Goal: Transaction & Acquisition: Purchase product/service

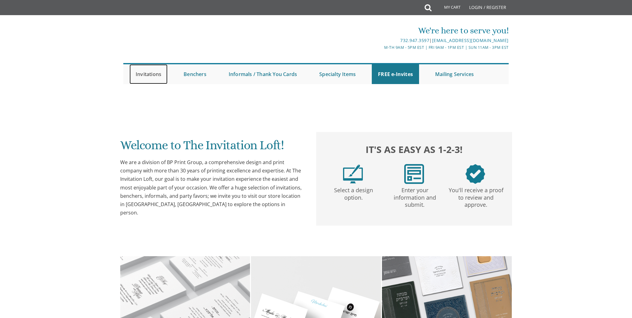
click at [152, 76] on link "Invitations" at bounding box center [148, 74] width 38 height 20
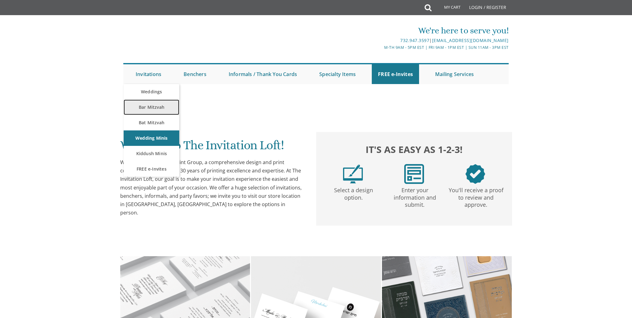
click at [158, 110] on link "Bar Mitzvah" at bounding box center [152, 106] width 56 height 15
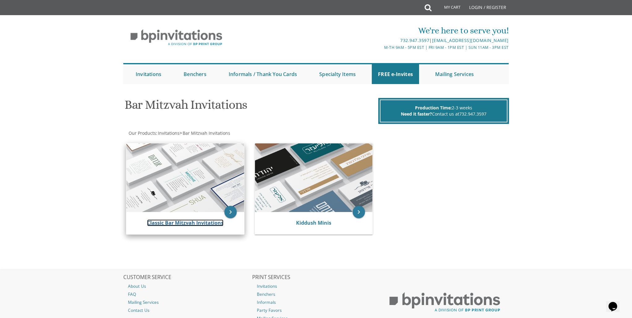
click at [186, 223] on link "Classic Bar Mitzvah Invitations" at bounding box center [185, 222] width 76 height 7
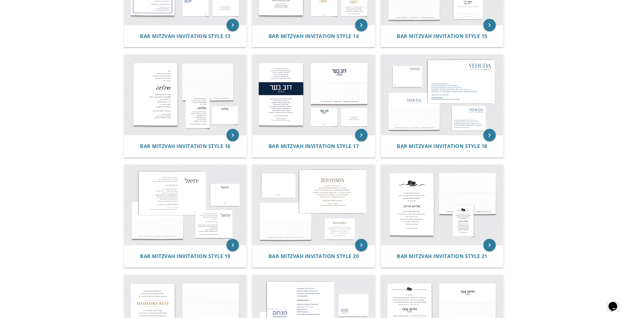
scroll to position [631, 0]
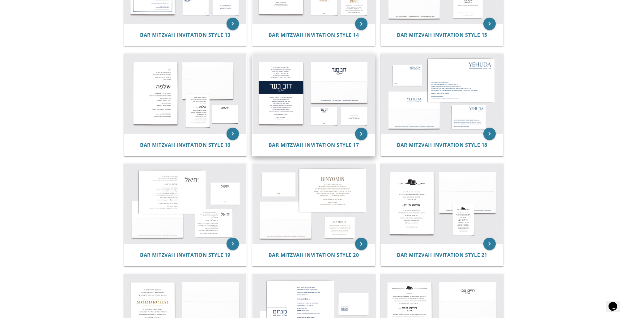
click at [303, 101] on img at bounding box center [313, 93] width 122 height 80
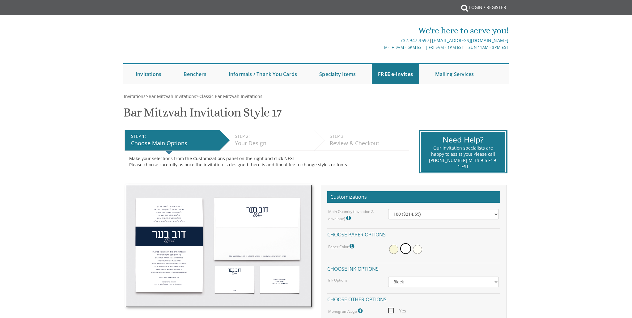
click at [417, 139] on div "Need Help? Our invitation specialists are happy to assist you! Please call [PHO…" at bounding box center [463, 149] width 98 height 48
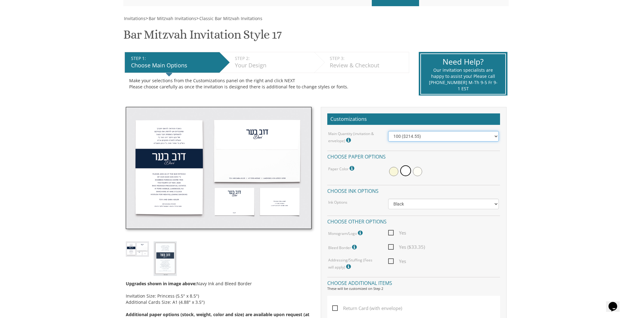
click at [418, 138] on select "100 ($214.55) 200 ($254.60) 300 ($294.25) 400 ($333.55) 500 ($373.90) 600 ($413…" at bounding box center [443, 136] width 111 height 11
click at [423, 135] on select "100 ($214.55) 200 ($254.60) 300 ($294.25) 400 ($333.55) 500 ($373.90) 600 ($413…" at bounding box center [443, 136] width 111 height 11
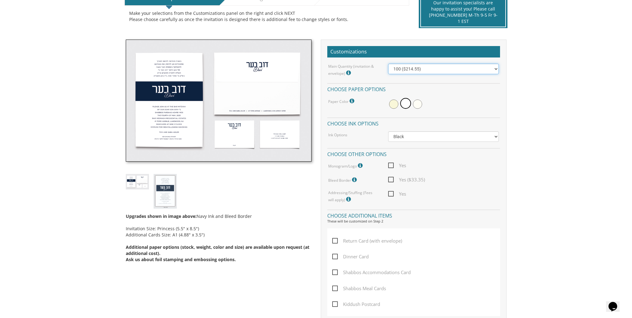
scroll to position [146, 0]
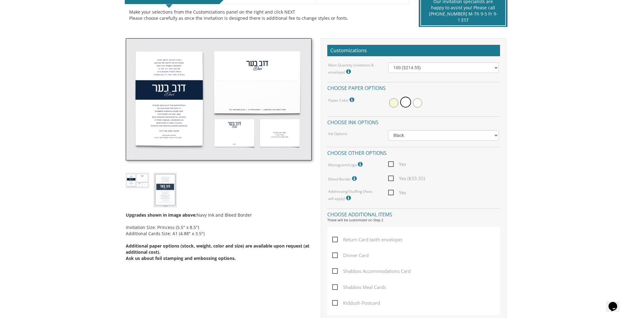
click at [346, 197] on icon at bounding box center [349, 198] width 6 height 6
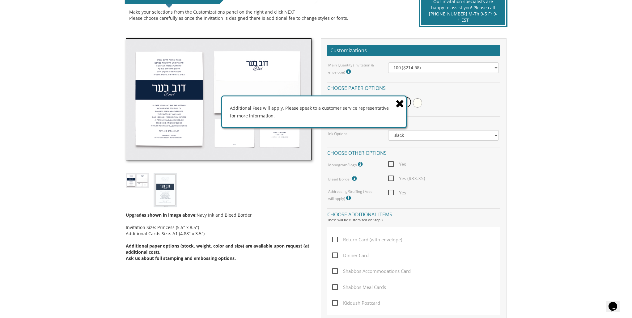
drag, startPoint x: 400, startPoint y: 103, endPoint x: 399, endPoint y: 108, distance: 5.5
click at [400, 104] on icon at bounding box center [399, 103] width 9 height 11
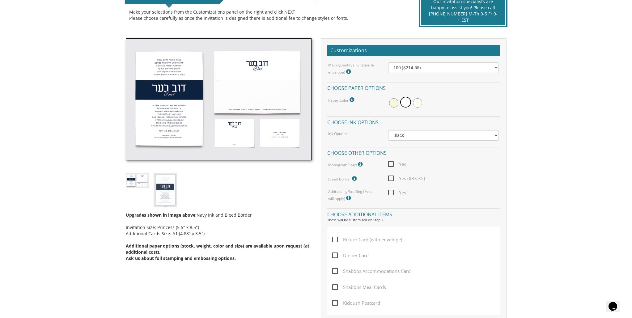
click at [391, 193] on span "Yes" at bounding box center [397, 193] width 18 height 8
click at [391, 193] on input "Yes" at bounding box center [390, 192] width 4 height 4
checkbox input "true"
click at [419, 136] on select "Black Colored Ink ($65.00) Black + One Color ($100.00) Two Colors ($137.95)" at bounding box center [443, 135] width 111 height 11
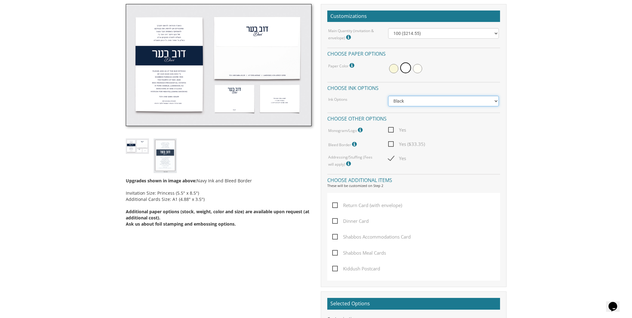
scroll to position [180, 0]
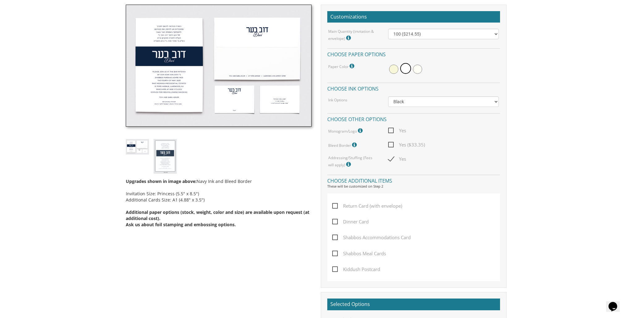
click at [349, 206] on span "Return Card (with envelope)" at bounding box center [367, 206] width 70 height 8
click at [336, 206] on input "Return Card (with envelope)" at bounding box center [334, 205] width 4 height 4
checkbox input "true"
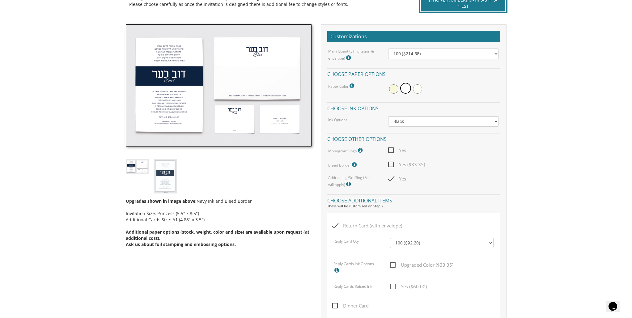
scroll to position [160, 0]
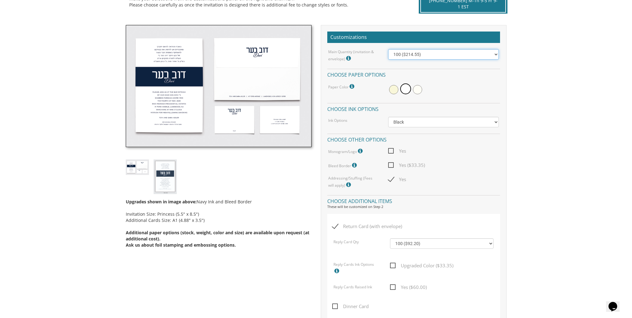
click at [414, 57] on select "100 ($214.55) 200 ($254.60) 300 ($294.25) 400 ($333.55) 500 ($373.90) 600 ($413…" at bounding box center [443, 54] width 111 height 11
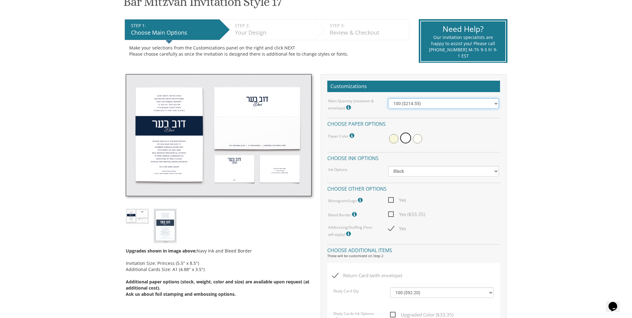
scroll to position [113, 0]
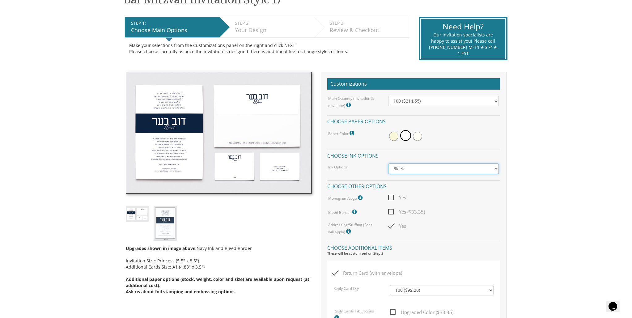
click at [422, 170] on select "Black Colored Ink ($65.00) Black + One Color ($100.00) Two Colors ($137.95)" at bounding box center [443, 168] width 111 height 11
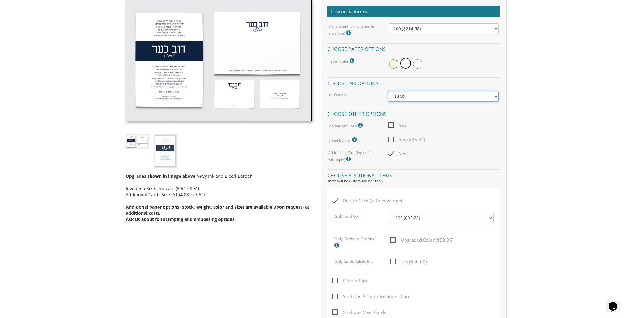
scroll to position [167, 0]
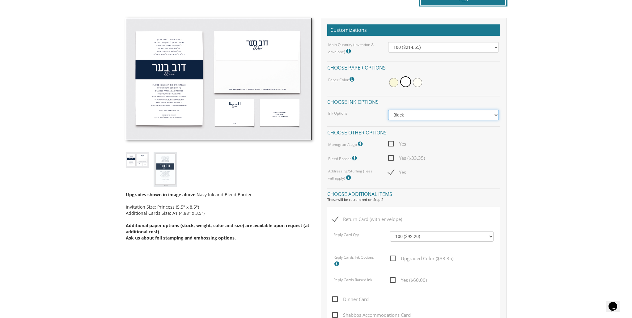
click at [417, 114] on select "Black Colored Ink ($65.00) Black + One Color ($100.00) Two Colors ($137.95)" at bounding box center [443, 115] width 111 height 11
select select "Standard"
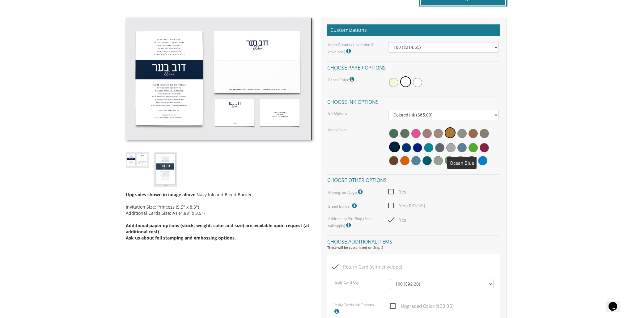
click at [460, 149] on span at bounding box center [461, 147] width 9 height 9
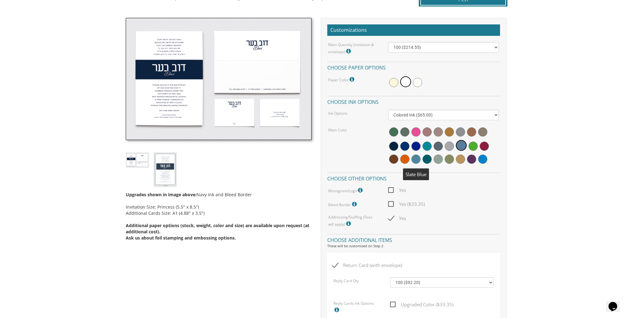
click at [414, 158] on span at bounding box center [415, 158] width 9 height 9
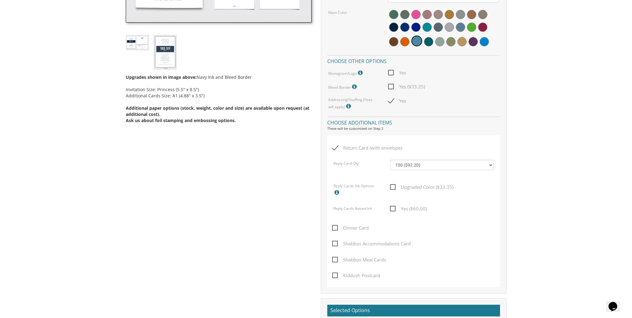
scroll to position [285, 0]
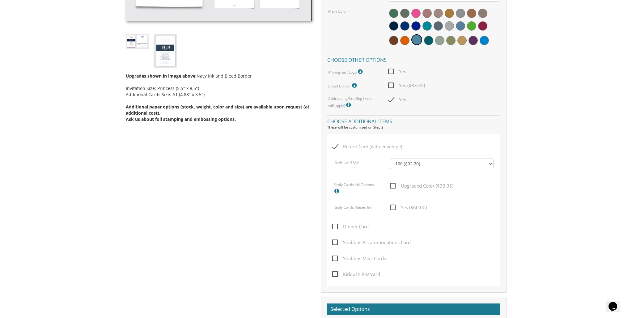
click at [391, 208] on span "Yes ($60.00)" at bounding box center [408, 208] width 37 height 8
click at [391, 208] on input "Yes ($60.00)" at bounding box center [392, 207] width 4 height 4
checkbox input "true"
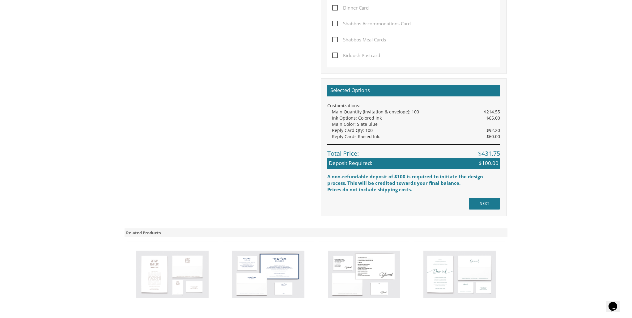
scroll to position [499, 0]
